Goal: Task Accomplishment & Management: Complete application form

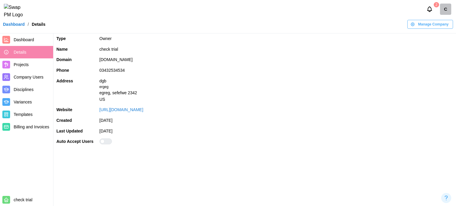
click at [419, 29] on span "Manage Company" at bounding box center [433, 24] width 31 height 8
click at [414, 38] on icon "button" at bounding box center [416, 40] width 4 height 4
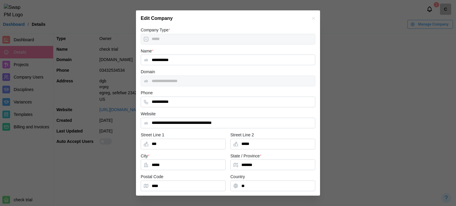
click at [311, 16] on icon "button" at bounding box center [313, 18] width 5 height 5
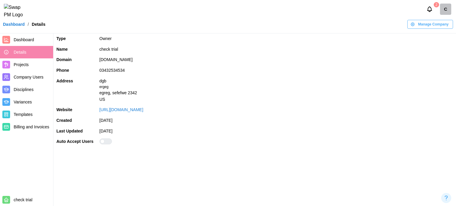
click at [47, 41] on span "Dashboard" at bounding box center [32, 39] width 37 height 7
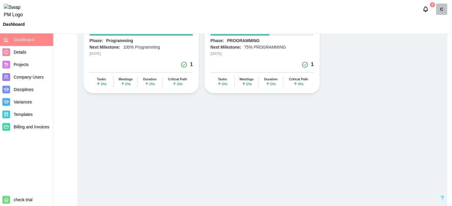
scroll to position [59, 0]
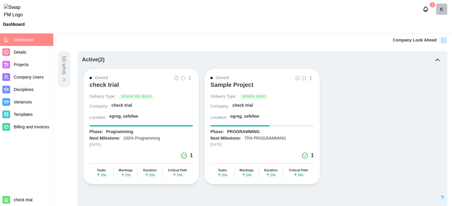
click at [104, 87] on div "check trial" at bounding box center [103, 84] width 29 height 7
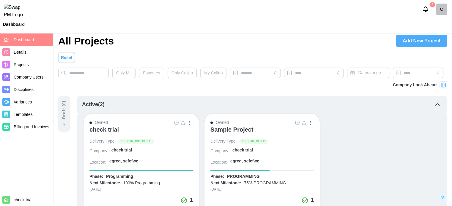
scroll to position [0, 0]
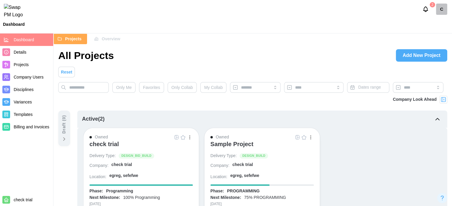
drag, startPoint x: 435, startPoint y: 47, endPoint x: 431, endPoint y: 54, distance: 7.8
click at [431, 54] on span "Add New Project" at bounding box center [421, 56] width 38 height 12
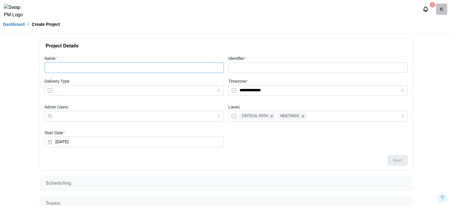
click at [133, 70] on input "Name *" at bounding box center [134, 67] width 179 height 11
type input "***"
type input "******"
click at [107, 92] on input "Delivery Type" at bounding box center [134, 90] width 179 height 11
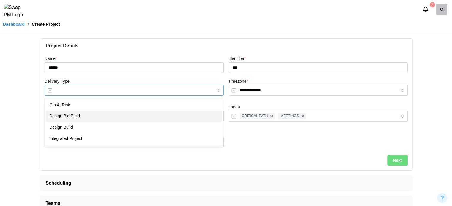
type input "**********"
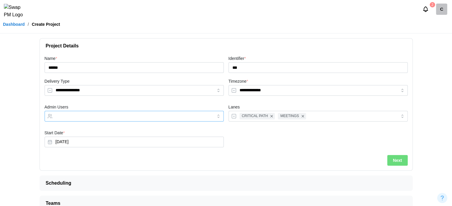
click at [116, 118] on input "Admin Users" at bounding box center [129, 116] width 146 height 5
click at [399, 162] on span "Next" at bounding box center [397, 161] width 9 height 10
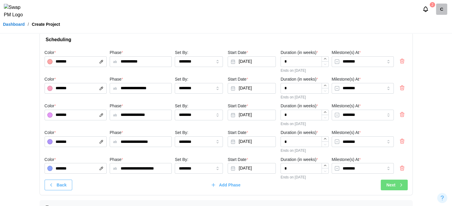
scroll to position [40, 0]
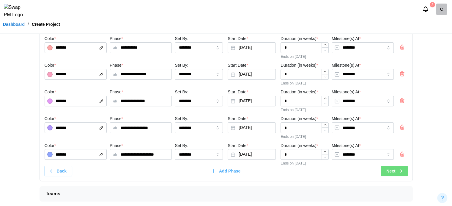
click at [392, 177] on div "**********" at bounding box center [226, 108] width 372 height 148
click at [393, 174] on span "Next" at bounding box center [390, 171] width 9 height 10
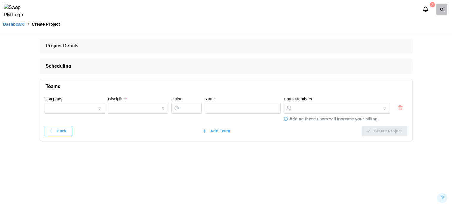
scroll to position [0, 0]
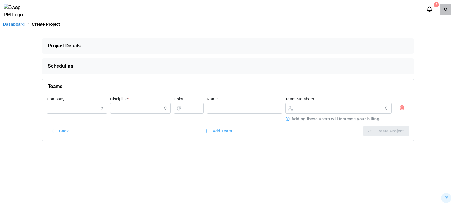
click at [402, 105] on icon "button" at bounding box center [402, 107] width 6 height 7
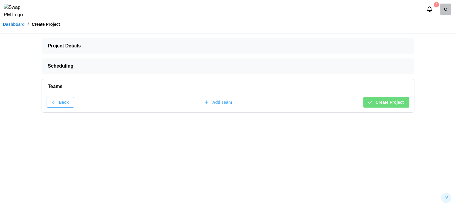
click at [399, 106] on span "Create Project" at bounding box center [390, 102] width 28 height 10
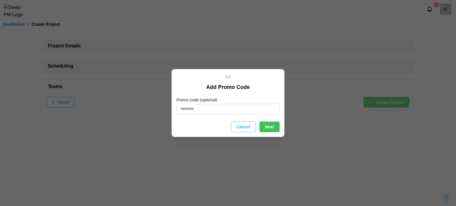
click at [242, 127] on span "Cancel" at bounding box center [244, 127] width 14 height 10
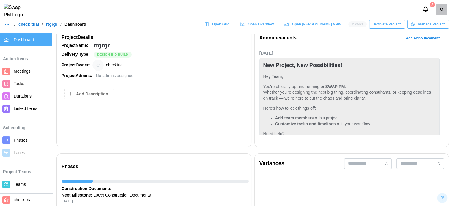
scroll to position [88, 0]
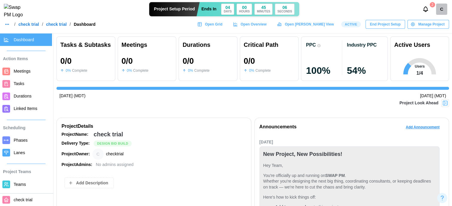
click at [429, 25] on span "Manage Project" at bounding box center [431, 24] width 26 height 8
